Goal: Task Accomplishment & Management: Manage account settings

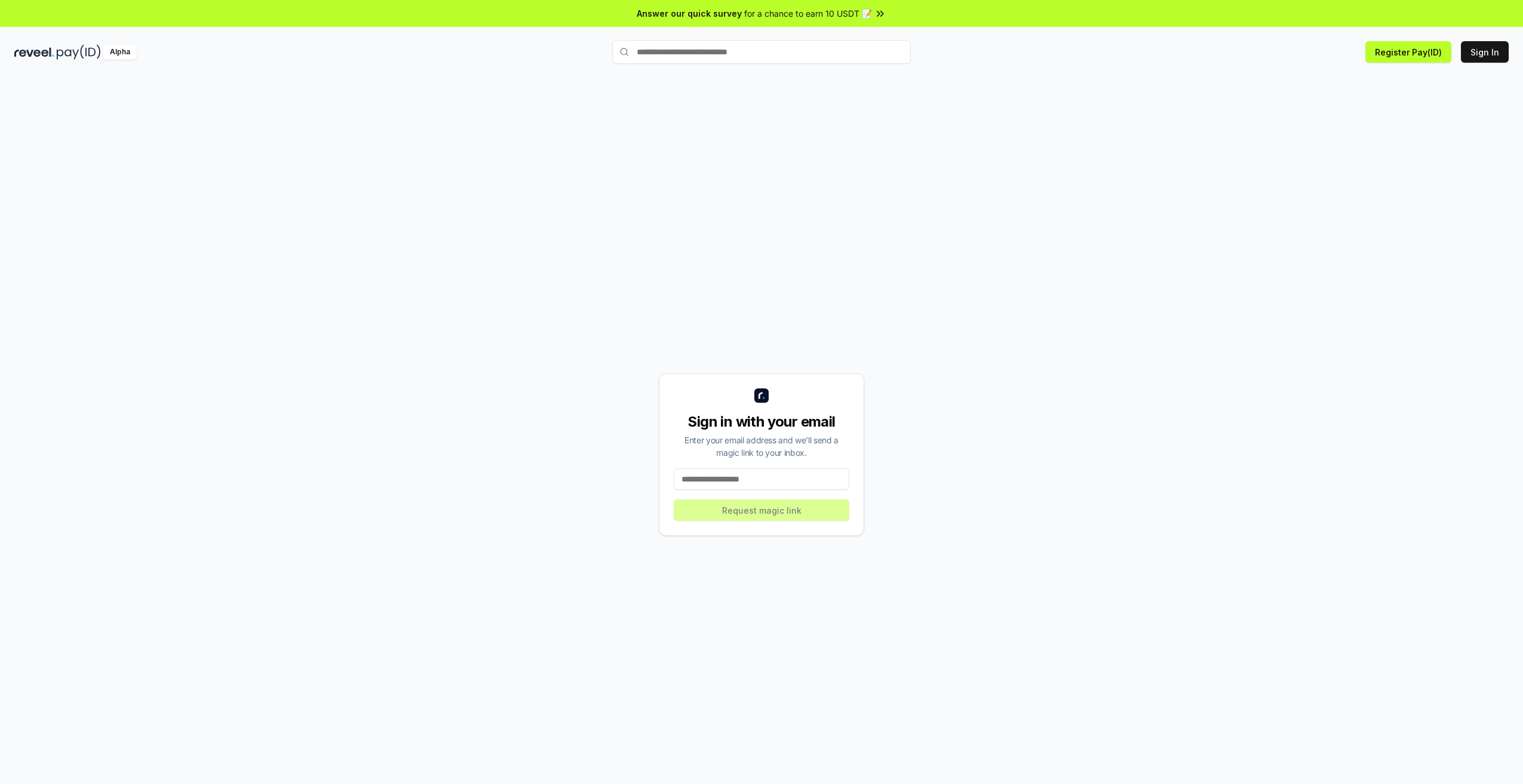
type input "**********"
click at [723, 514] on button "Request magic link" at bounding box center [762, 510] width 175 height 21
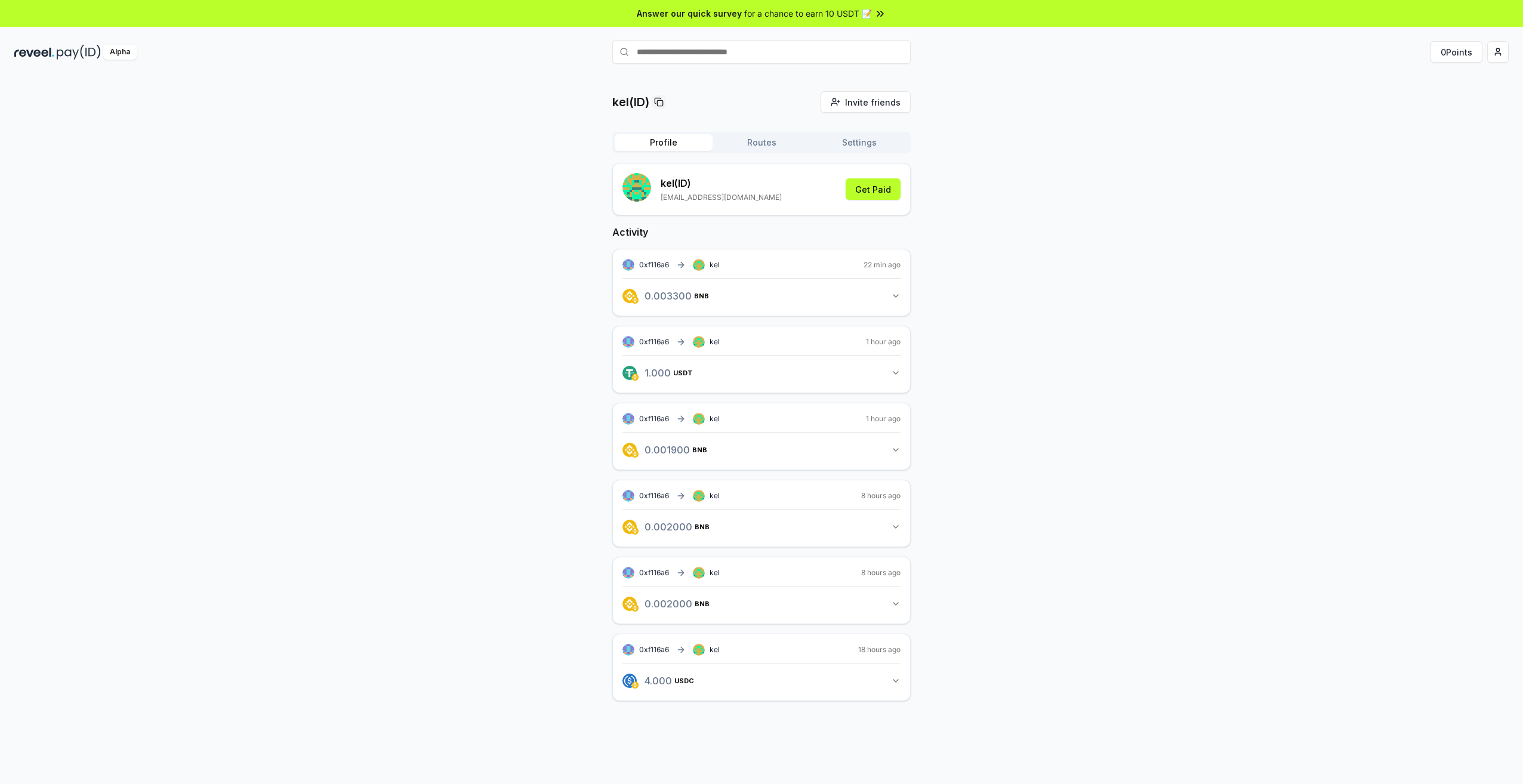
click at [538, 240] on div "kel(ID) Invite friends Invite Profile Routes Settings kel (ID) quockhahnguyen19…" at bounding box center [761, 406] width 1494 height 629
click at [502, 273] on div "kel(ID) Invite friends Invite Profile Routes Settings kel (ID) quockhahnguyen19…" at bounding box center [761, 406] width 1494 height 629
click at [654, 265] on span "0xf116a6" at bounding box center [654, 265] width 29 height 9
click at [505, 302] on div "kel(ID) Invite friends Invite Profile Routes Settings kel (ID) quockhahnguyen19…" at bounding box center [761, 406] width 1494 height 629
click at [1001, 215] on div "kel(ID) Invite friends Invite Profile Routes Settings kel (ID) quockhahnguyen19…" at bounding box center [761, 406] width 1494 height 629
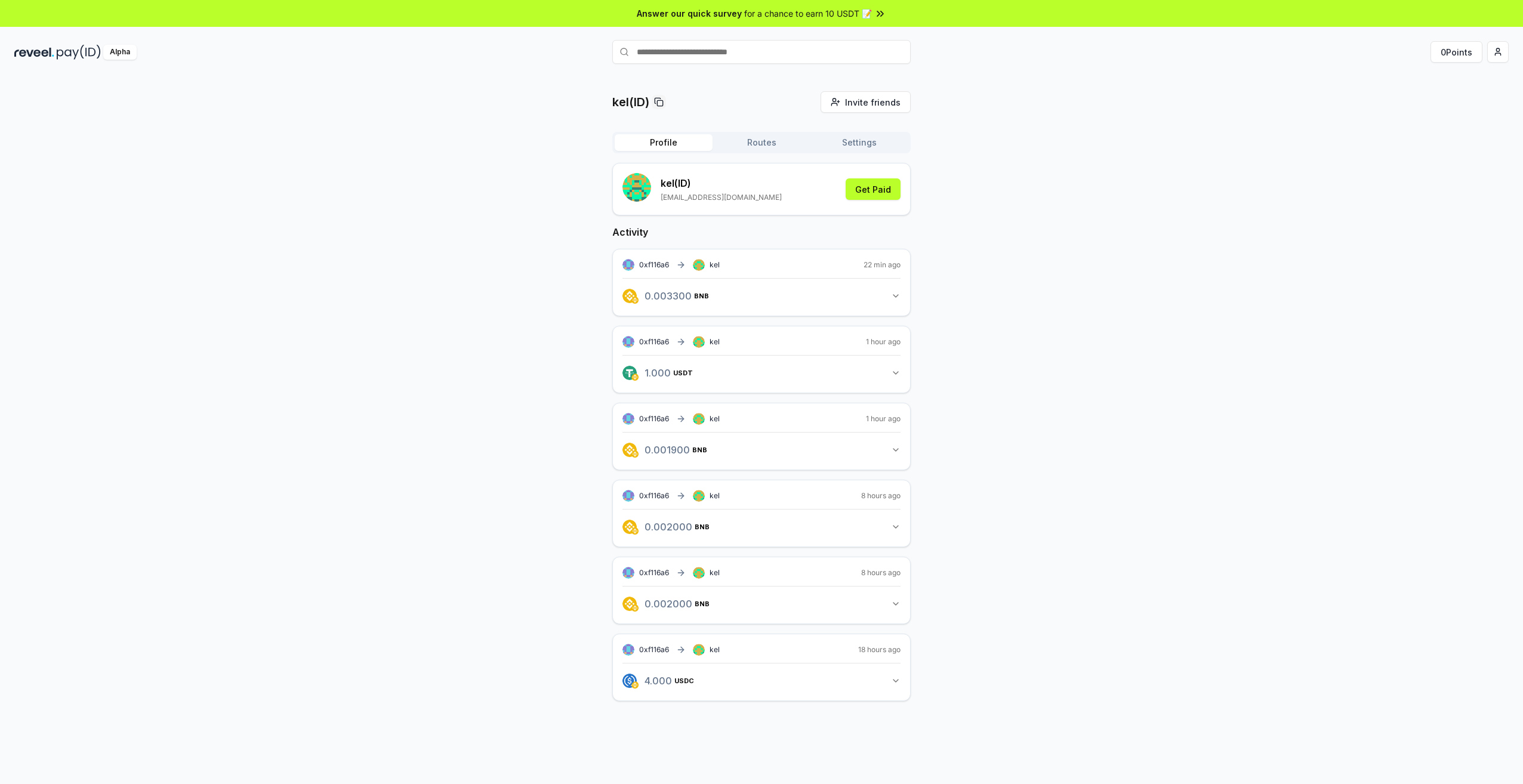
click at [885, 146] on button "Settings" at bounding box center [859, 143] width 97 height 16
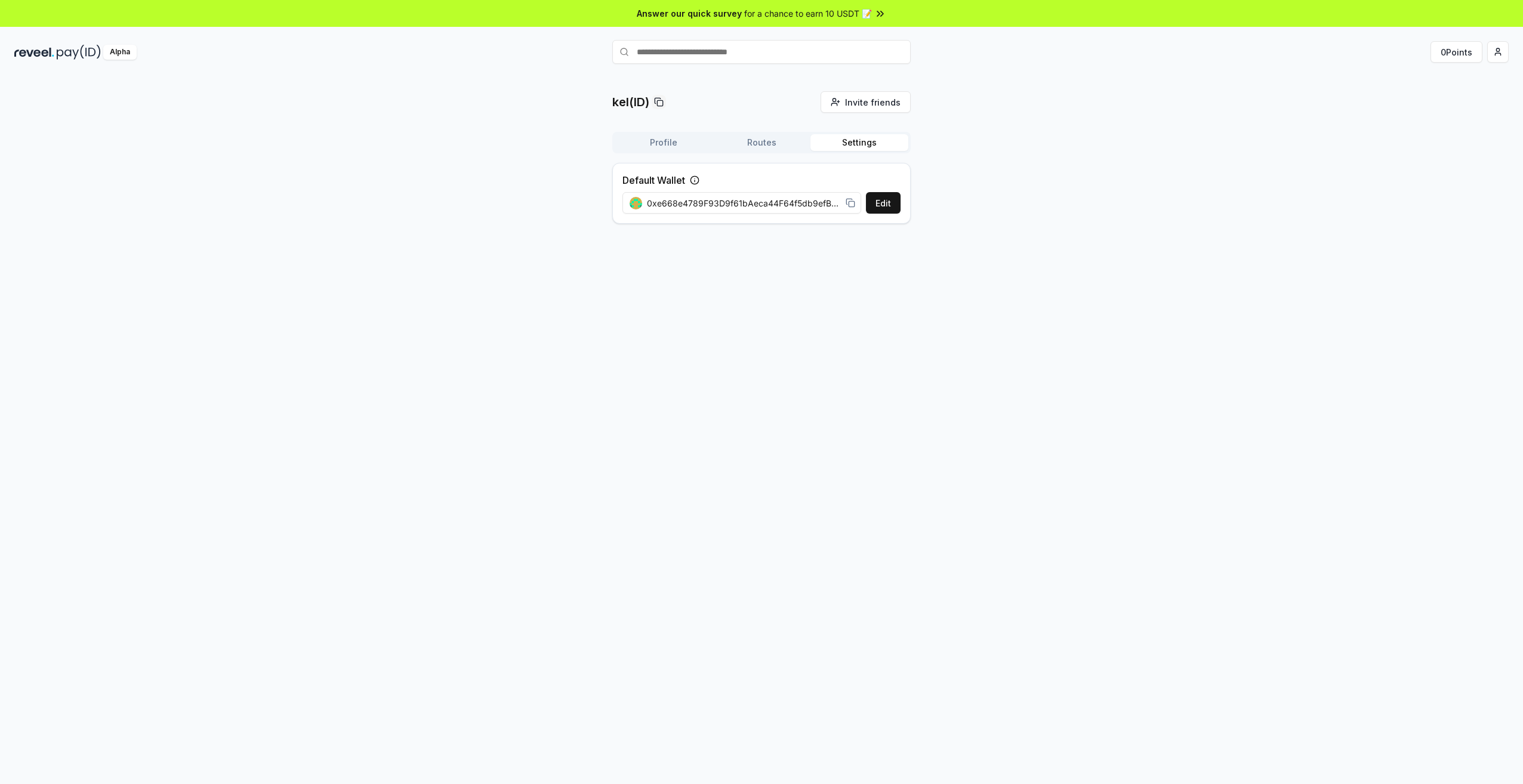
click at [775, 142] on button "Routes" at bounding box center [761, 143] width 97 height 16
click at [857, 139] on button "Settings" at bounding box center [859, 143] width 97 height 16
click at [663, 138] on button "Profile" at bounding box center [663, 143] width 97 height 16
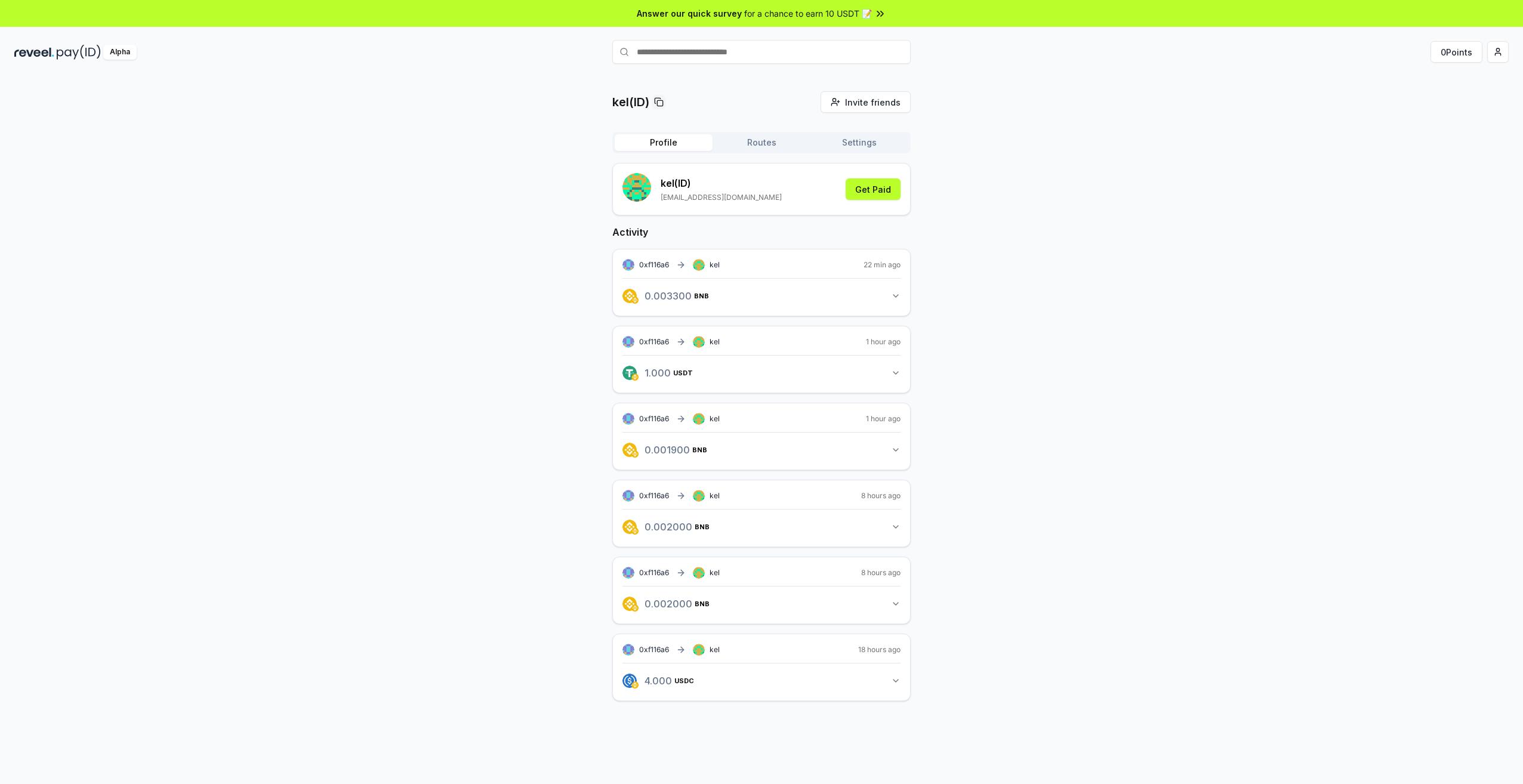
drag, startPoint x: 1112, startPoint y: 174, endPoint x: 1129, endPoint y: 177, distance: 17.3
click at [1113, 175] on div "kel(ID) Invite friends Invite Profile Routes Settings kel (ID) quockhahnguyen19…" at bounding box center [761, 406] width 1494 height 629
click at [889, 685] on button "4.000 USDC 4 USDC" at bounding box center [762, 681] width 279 height 20
click at [895, 298] on icon "button" at bounding box center [896, 297] width 10 height 10
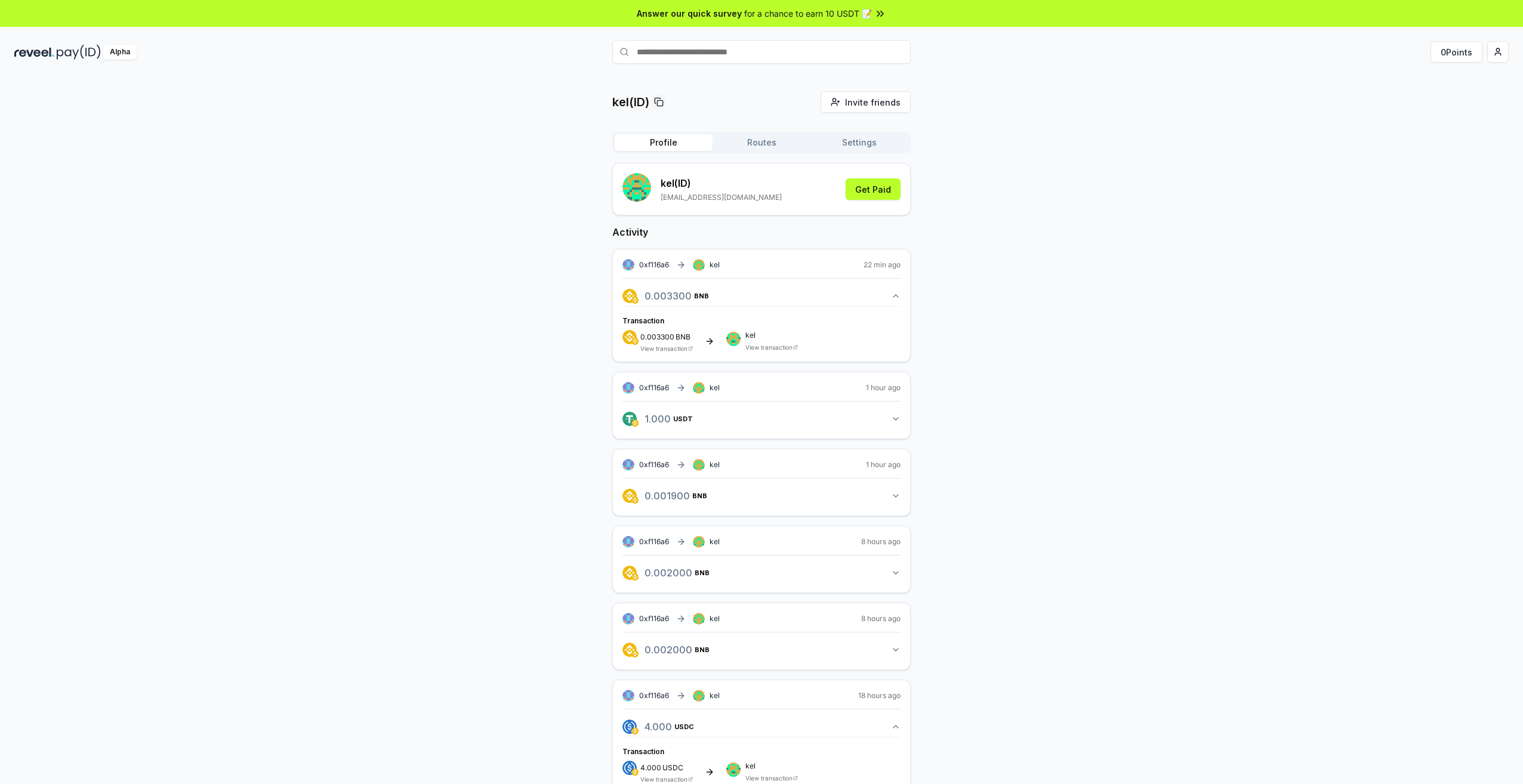
click at [759, 347] on link "View transaction" at bounding box center [769, 347] width 48 height 7
click at [437, 401] on div "kel(ID) Invite friends Invite Profile Routes Settings kel (ID) quockhahnguyen19…" at bounding box center [761, 451] width 1494 height 721
click at [757, 147] on button "Routes" at bounding box center [761, 143] width 97 height 16
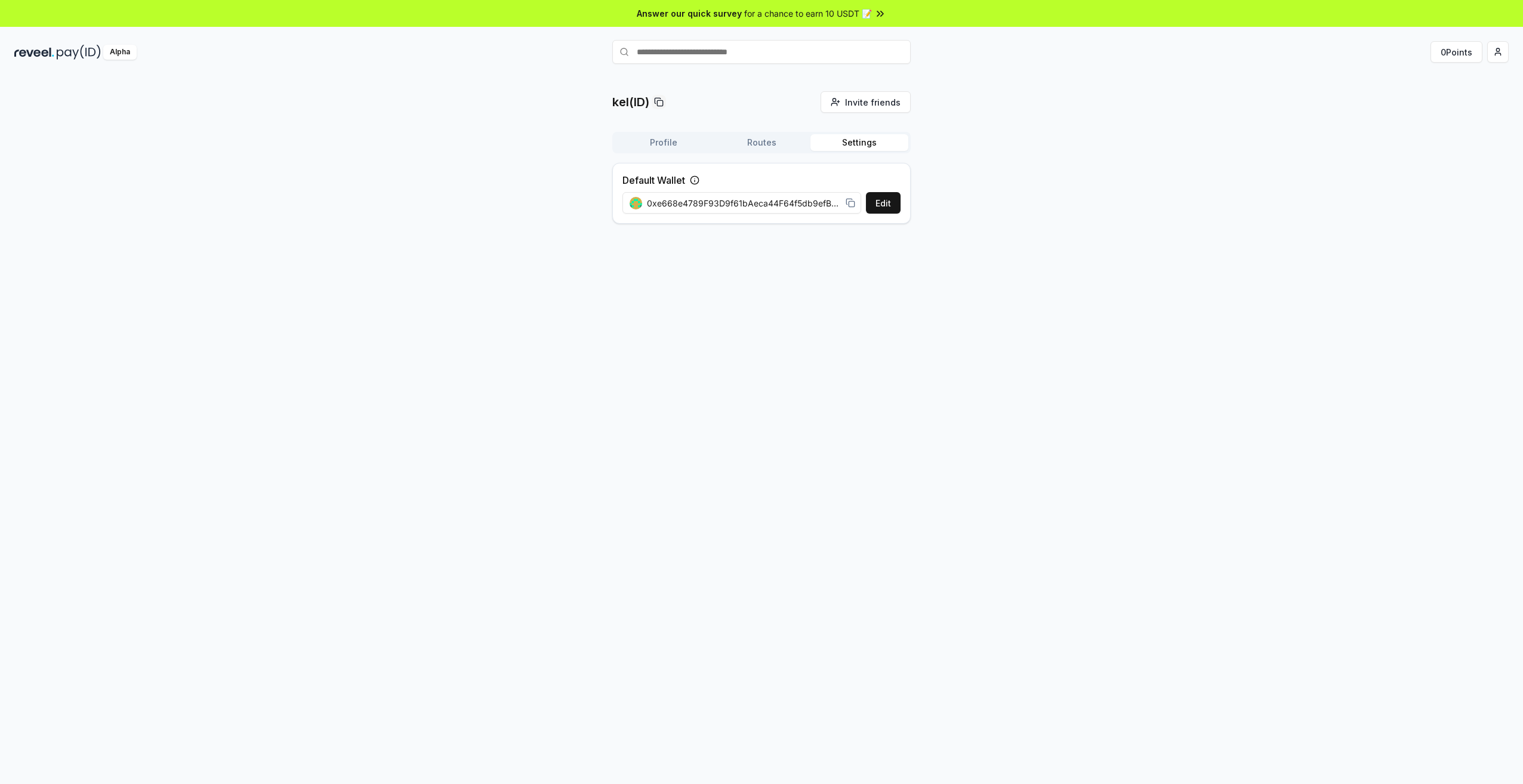
click at [843, 149] on button "Settings" at bounding box center [859, 143] width 97 height 16
click at [636, 139] on button "Profile" at bounding box center [663, 143] width 97 height 16
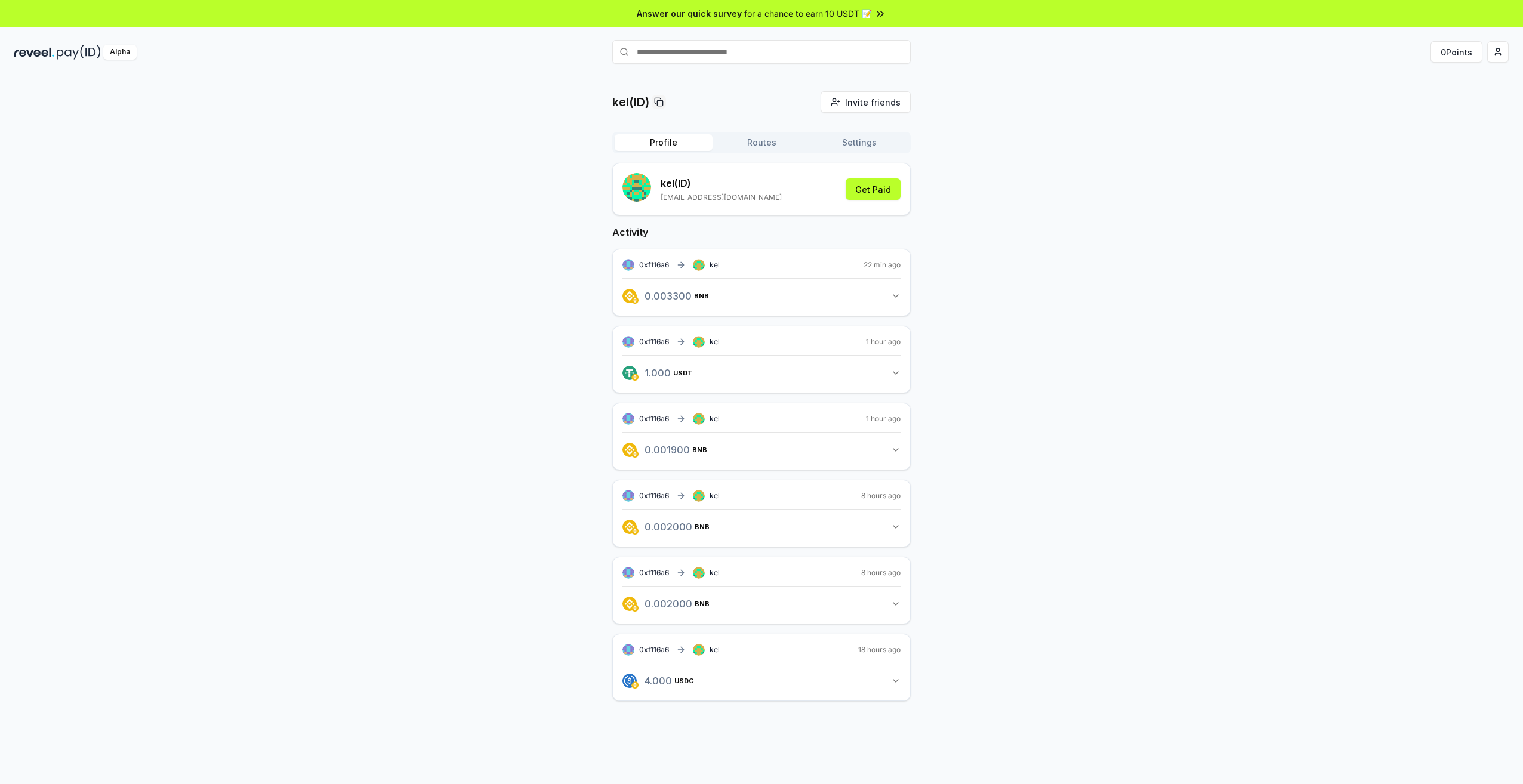
click at [763, 10] on span "for a chance to earn 10 USDT 📝" at bounding box center [808, 13] width 128 height 12
click at [1496, 55] on html "Answer our quick survey for a chance to earn 10 USDT 📝 Alpha 0 Points kel(ID) I…" at bounding box center [761, 392] width 1523 height 784
click at [1448, 123] on div "Connect Wallet" at bounding box center [1442, 123] width 133 height 20
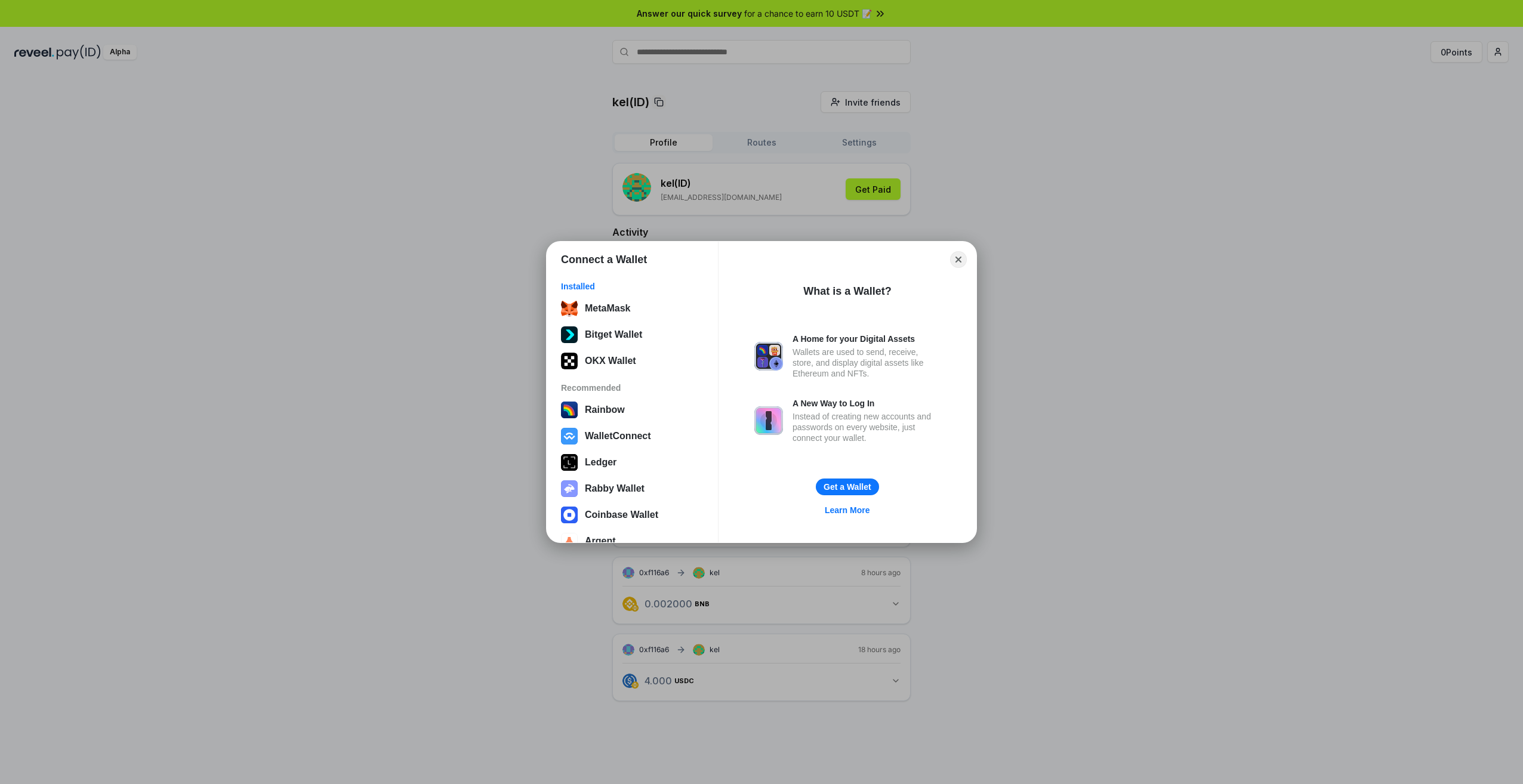
click at [1231, 182] on div "Connect a Wallet Installed MetaMask Bitget Wallet OKX Wallet Recommended Rainbo…" at bounding box center [761, 392] width 1762 height 1023
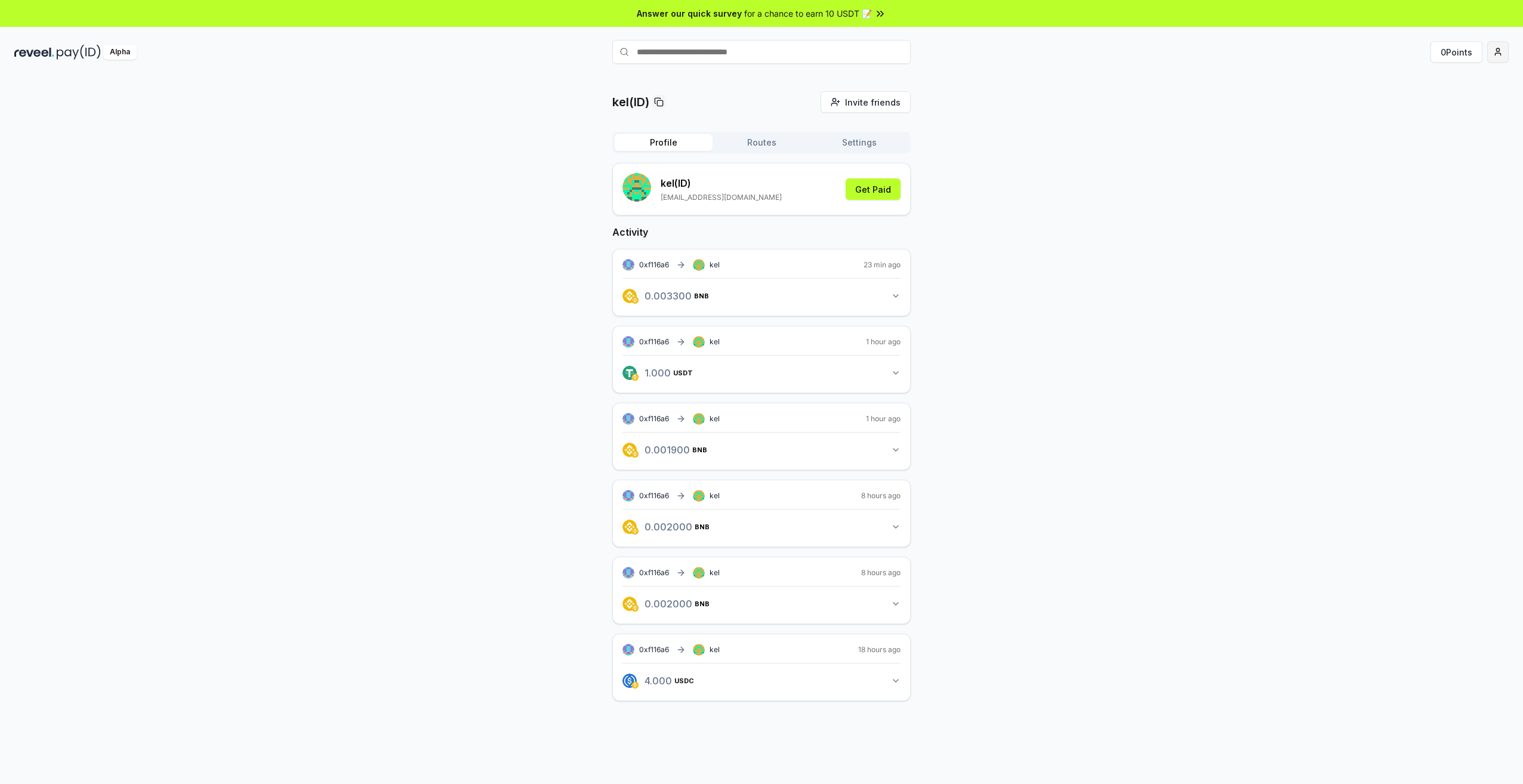
click at [1503, 54] on html "Answer our quick survey for a chance to earn 10 USDT 📝 Alpha 0 Points kel(ID) I…" at bounding box center [761, 392] width 1523 height 784
click at [1439, 106] on div "View Profile" at bounding box center [1442, 103] width 133 height 20
click at [469, 210] on div "kel(ID) Invite friends Invite Profile Routes Settings kel (ID) [EMAIL_ADDRESS][…" at bounding box center [761, 406] width 1494 height 629
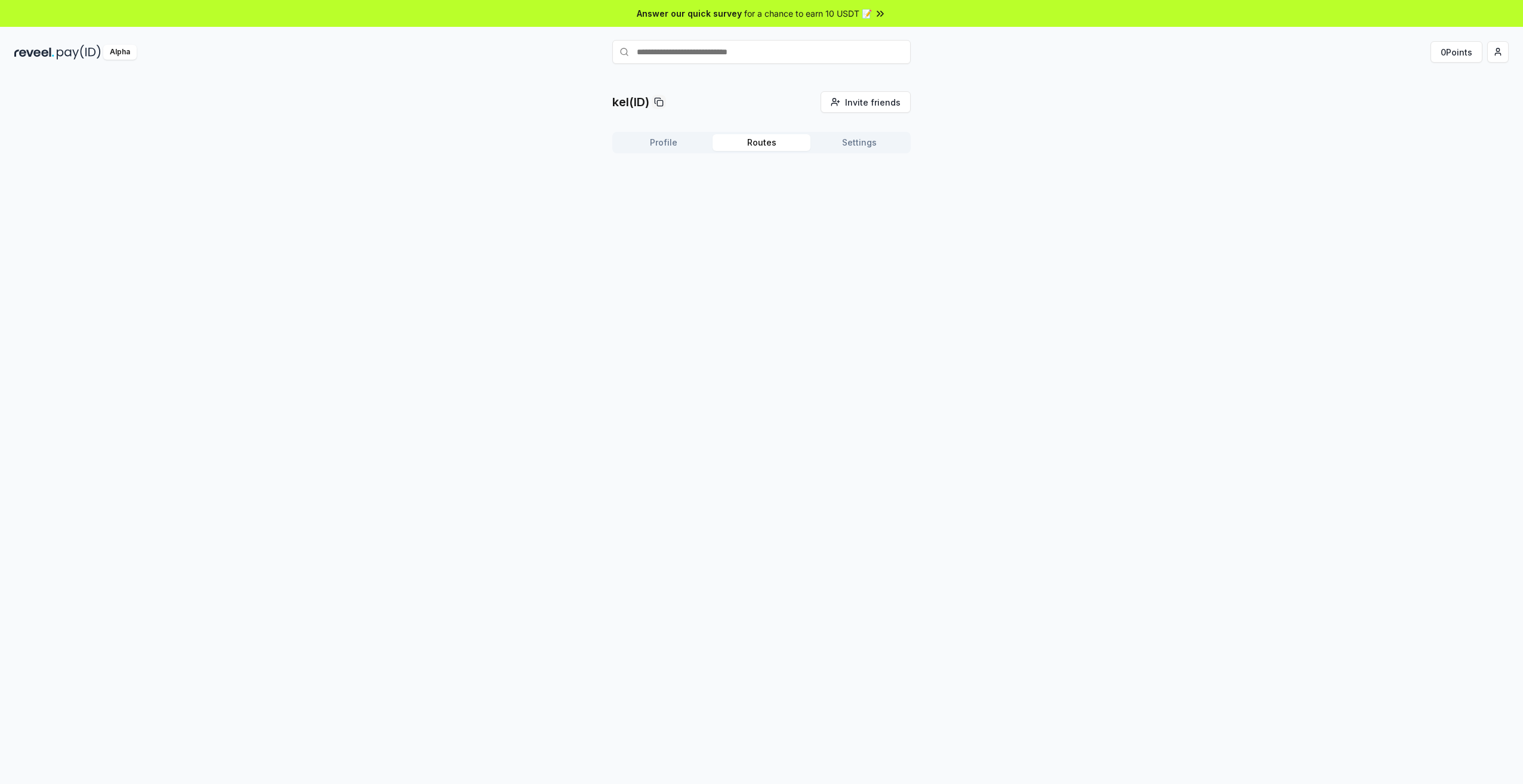
drag, startPoint x: 771, startPoint y: 146, endPoint x: 843, endPoint y: 145, distance: 72.0
click at [771, 146] on button "Routes" at bounding box center [761, 143] width 97 height 16
click at [858, 127] on div "kel(ID) Invite friends Invite Profile Routes Settings Create Route Create your …" at bounding box center [761, 192] width 298 height 202
click at [864, 143] on button "Settings" at bounding box center [859, 143] width 97 height 16
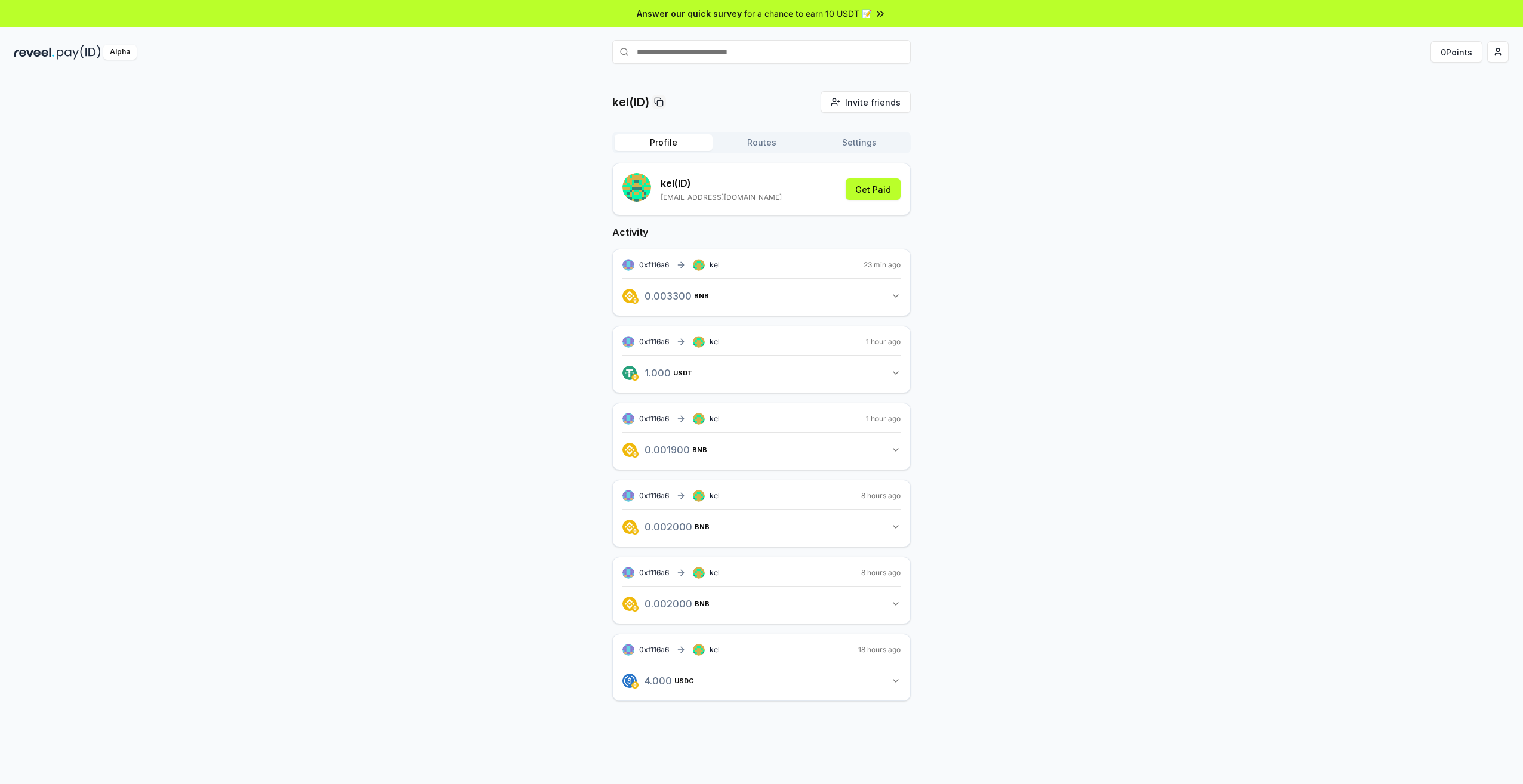
click at [669, 142] on button "Profile" at bounding box center [663, 143] width 97 height 16
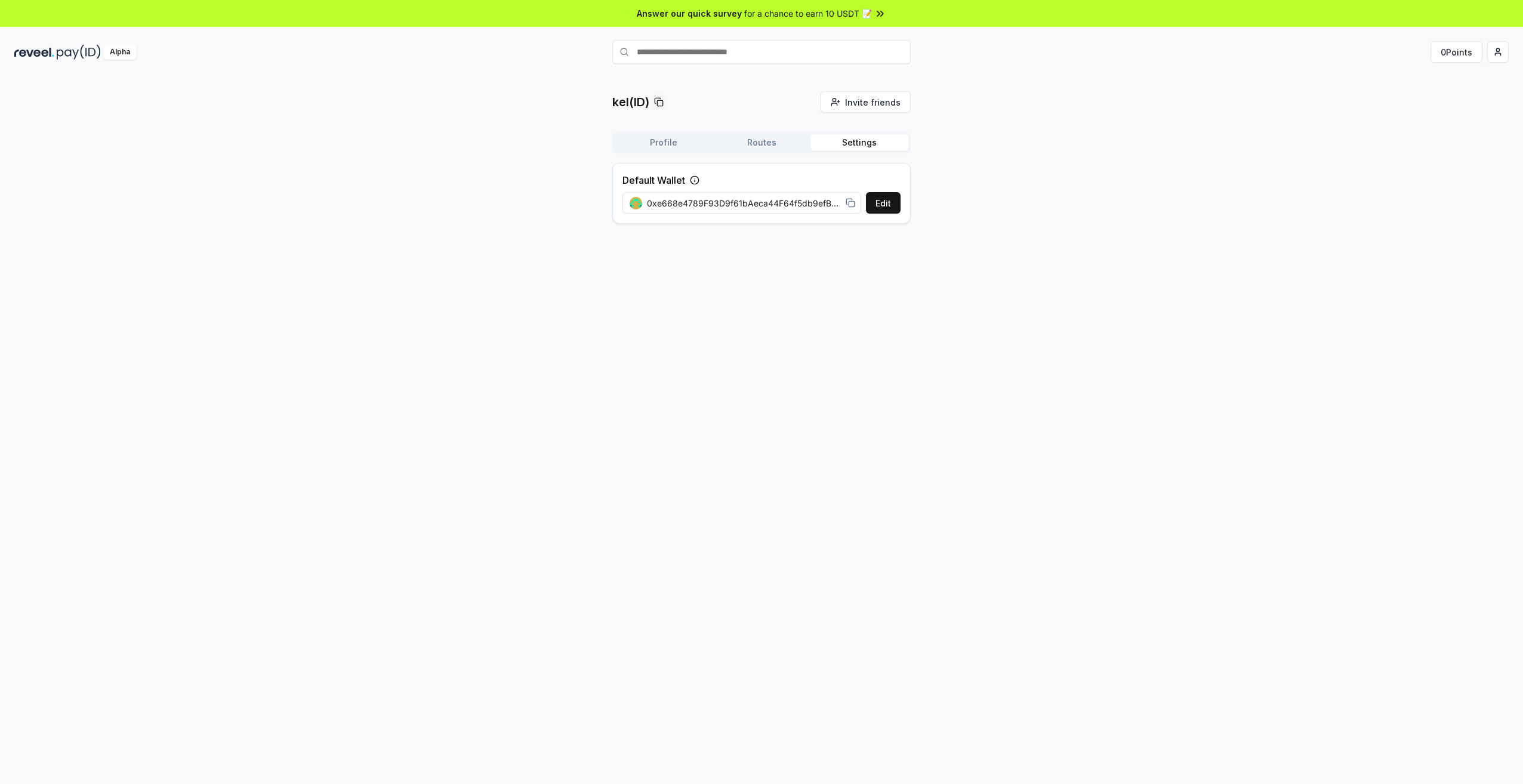
click at [861, 144] on button "Settings" at bounding box center [859, 143] width 97 height 16
click at [661, 141] on button "Profile" at bounding box center [663, 143] width 97 height 16
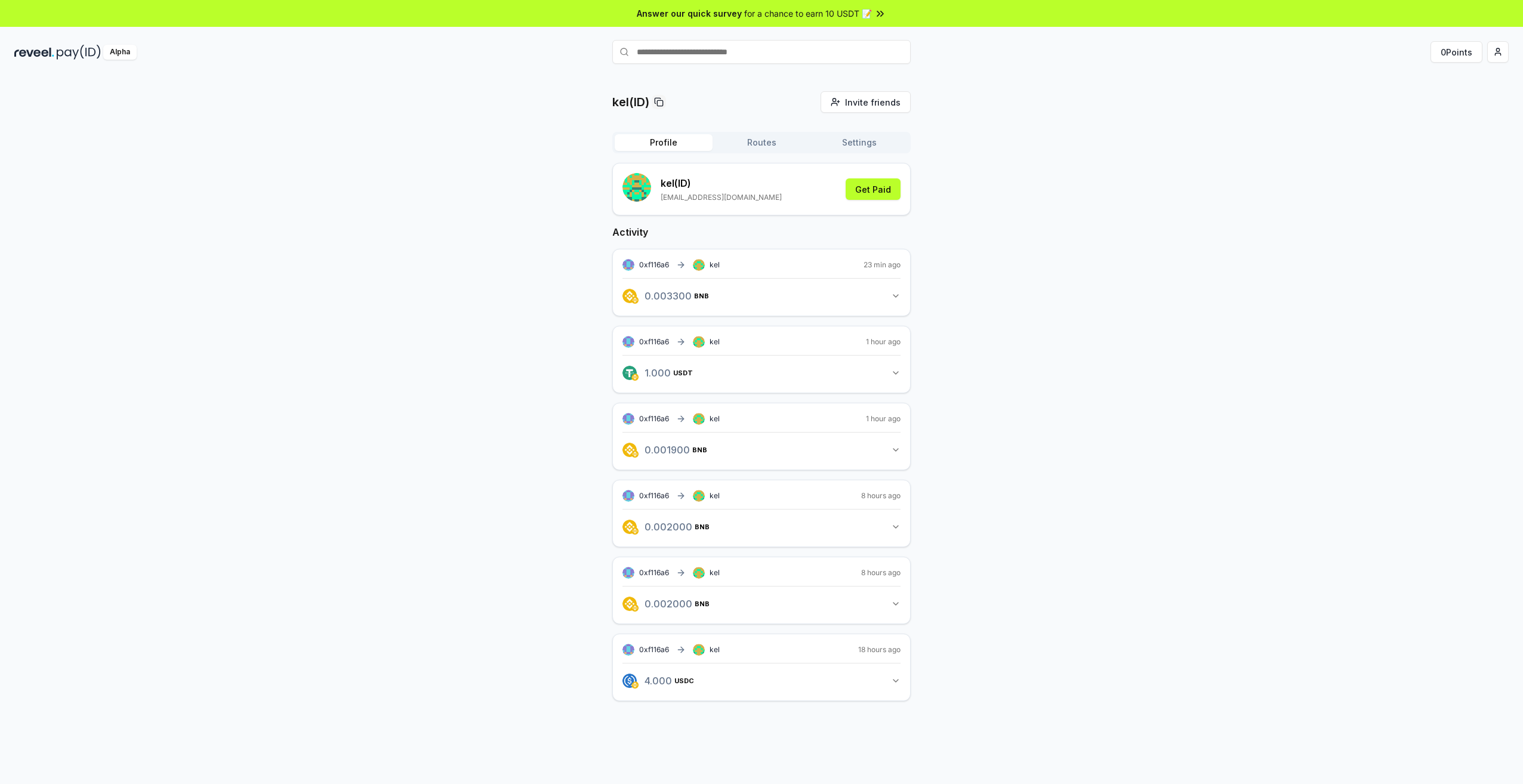
click at [420, 223] on div "kel(ID) Invite friends Invite Profile Routes Settings kel (ID) [EMAIL_ADDRESS][…" at bounding box center [761, 406] width 1494 height 629
